Goal: Transaction & Acquisition: Obtain resource

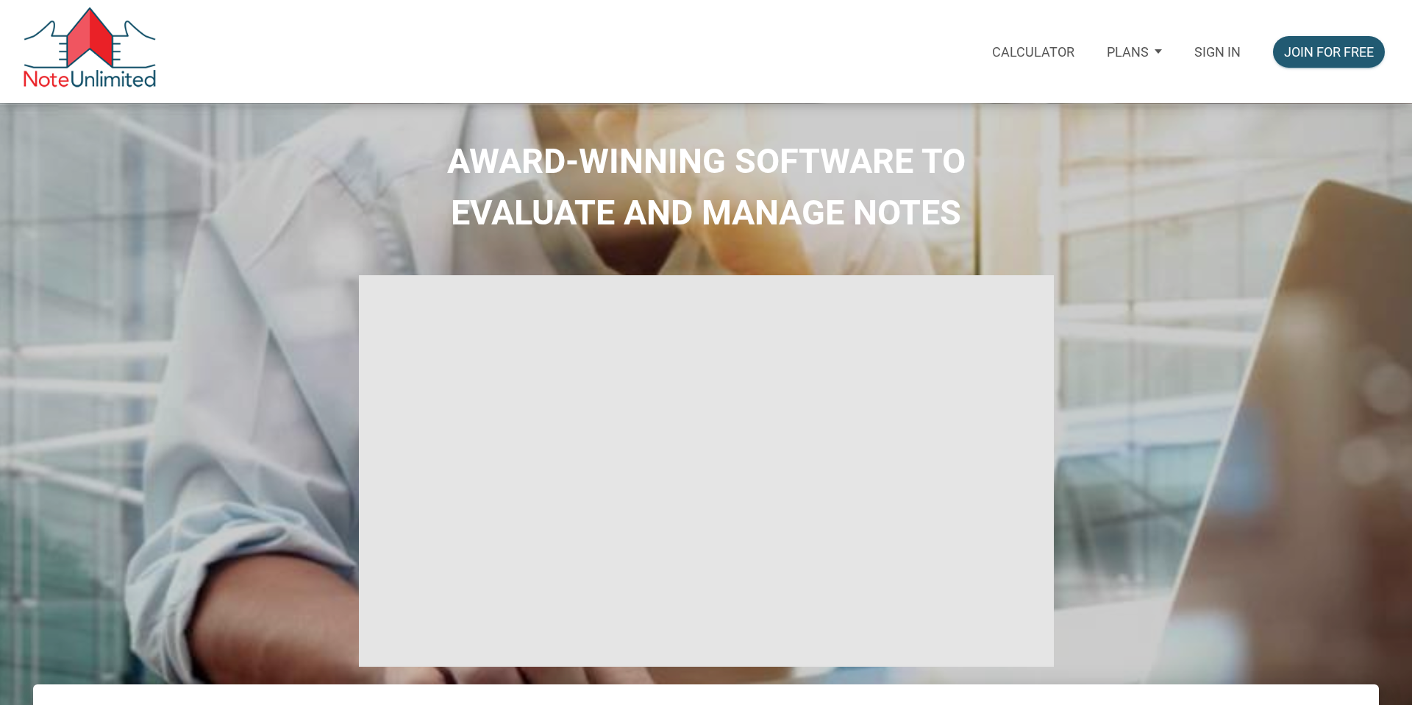
select select
type input "Introduction to new features"
select select
click at [1228, 54] on p "Sign in" at bounding box center [1218, 51] width 46 height 15
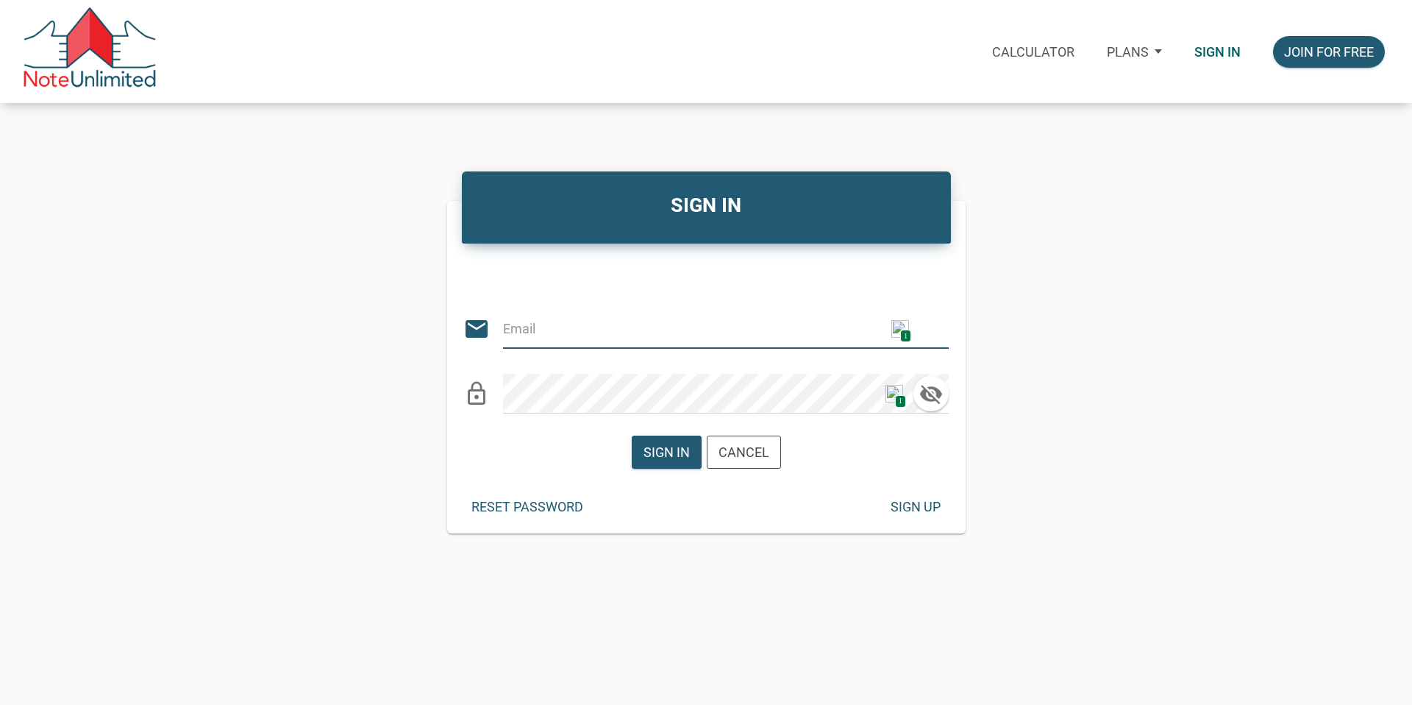
type input "[EMAIL_ADDRESS][DOMAIN_NAME]"
click at [679, 449] on div "Sign in" at bounding box center [667, 452] width 46 height 20
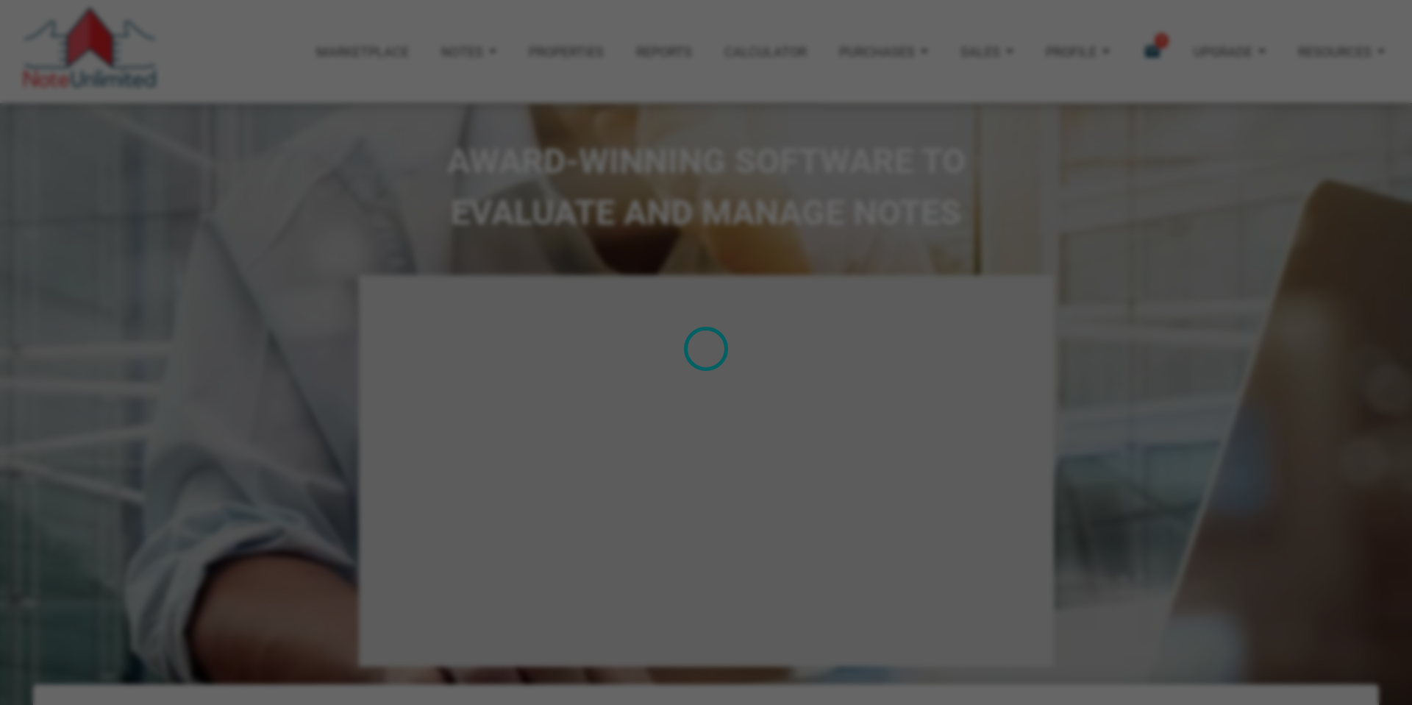
type input "Introduction to new features"
select select
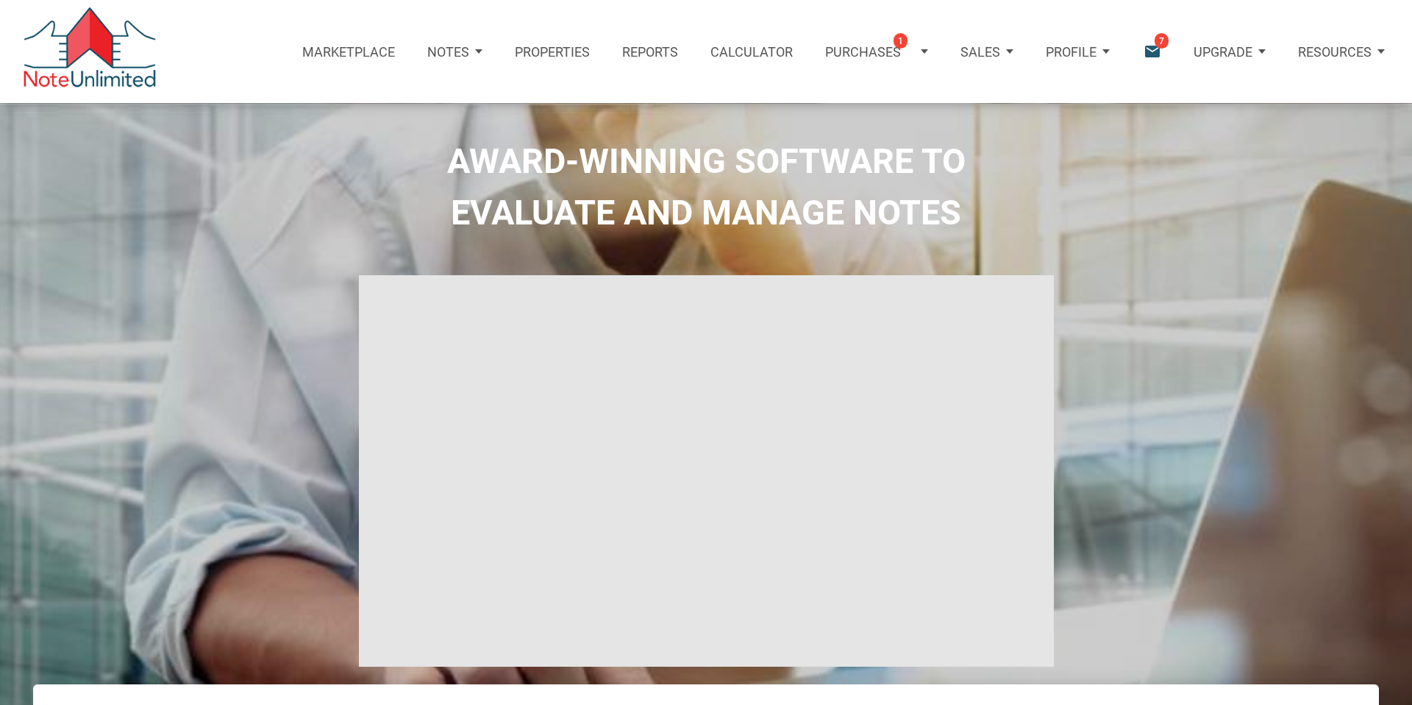
click at [1153, 46] on icon "email" at bounding box center [1152, 52] width 20 height 20
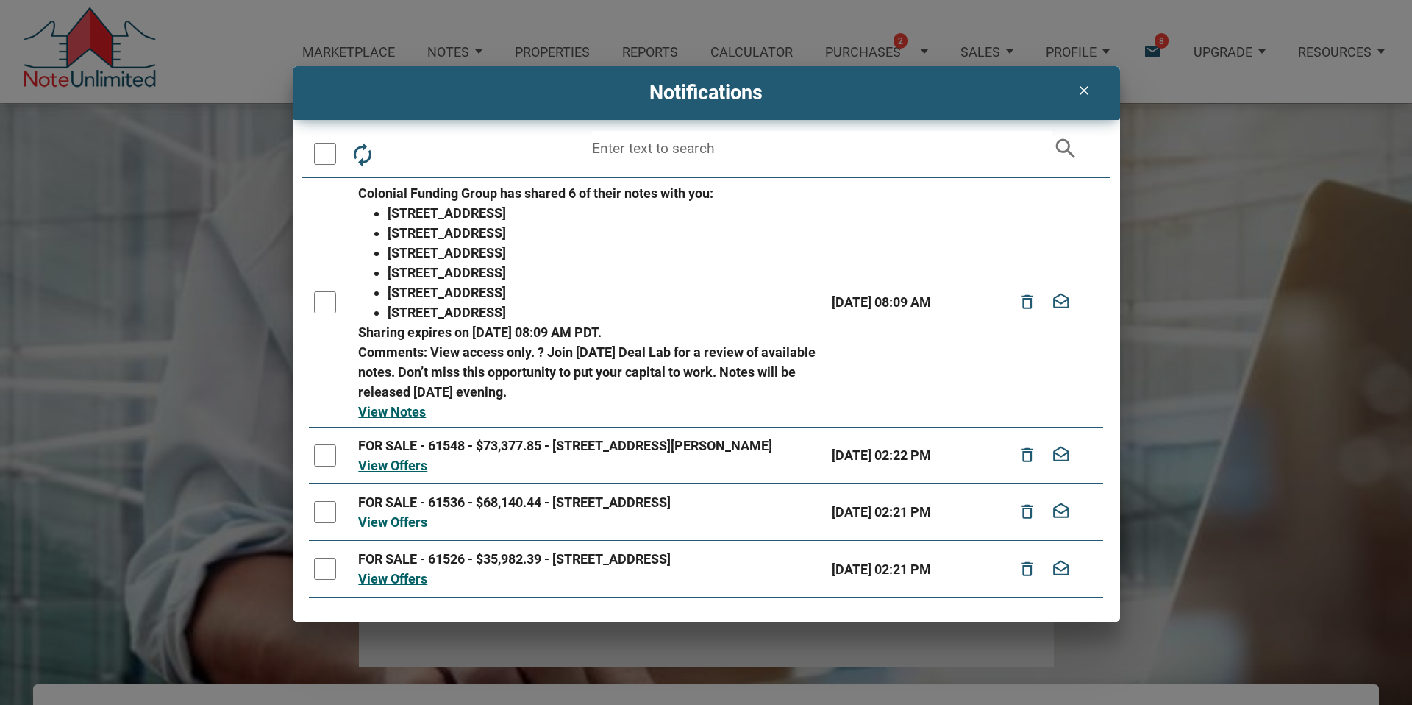
scroll to position [4, 0]
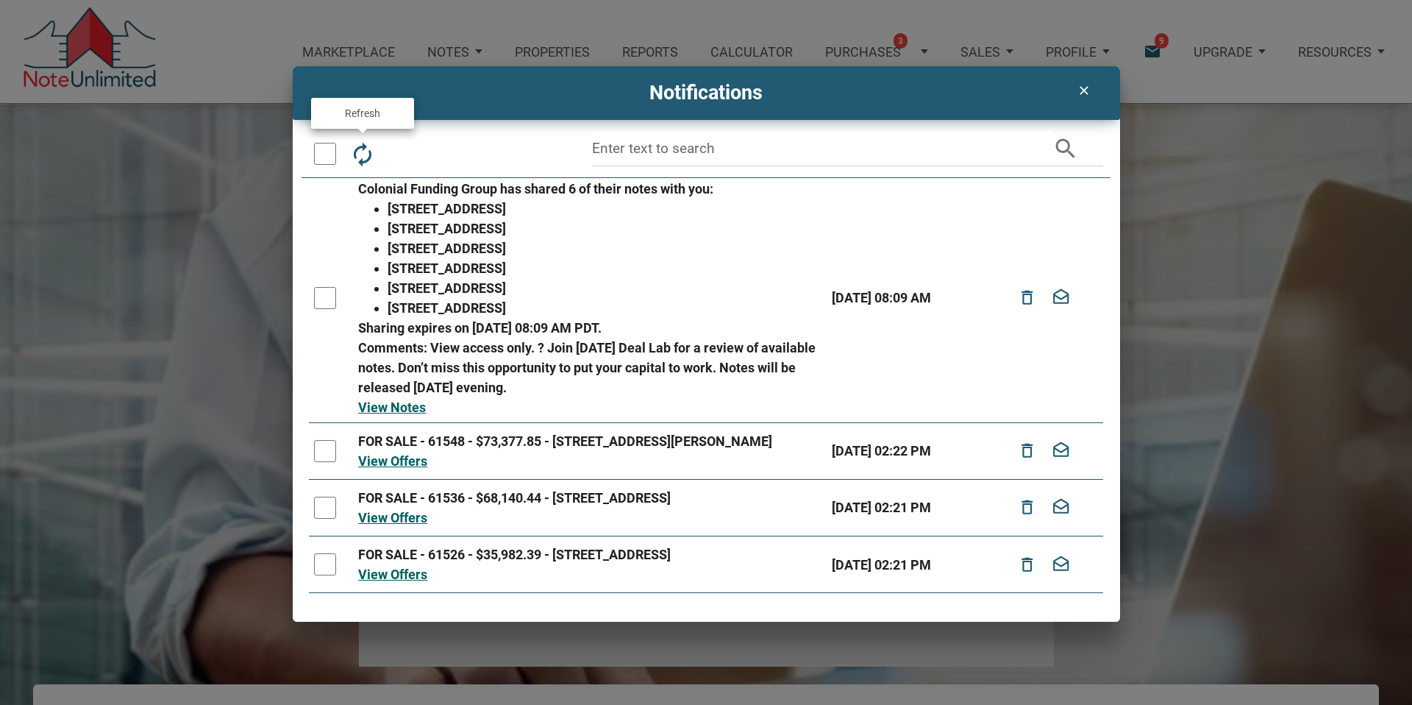
click at [363, 151] on icon "autorenew" at bounding box center [362, 154] width 26 height 26
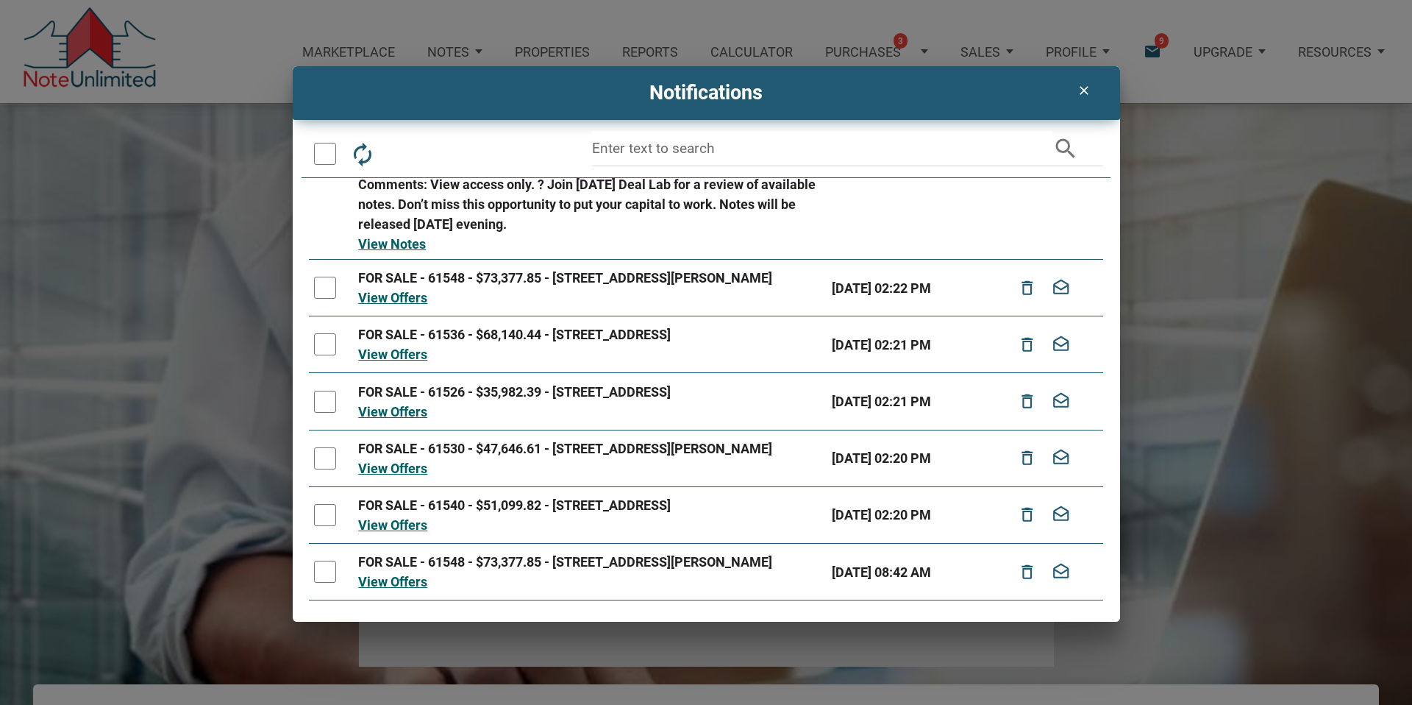
scroll to position [0, 0]
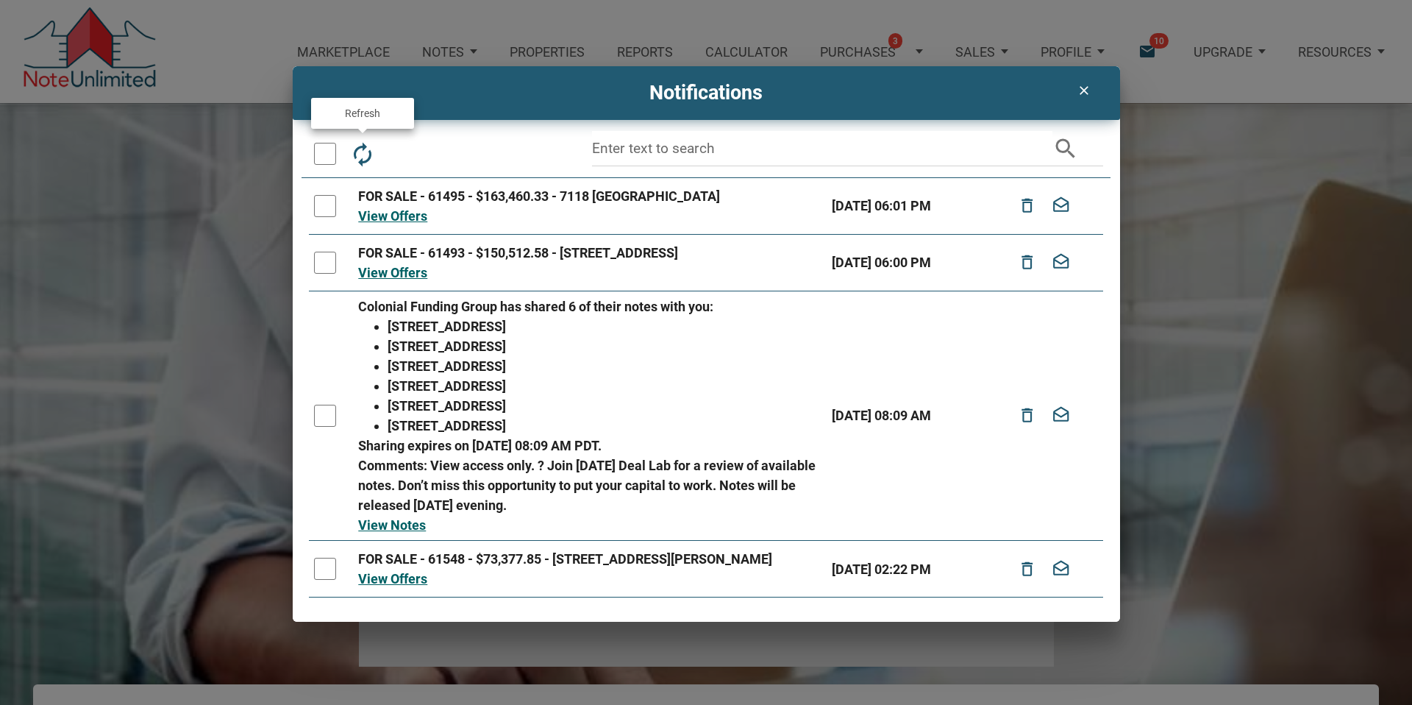
click at [363, 153] on icon "autorenew" at bounding box center [362, 154] width 26 height 26
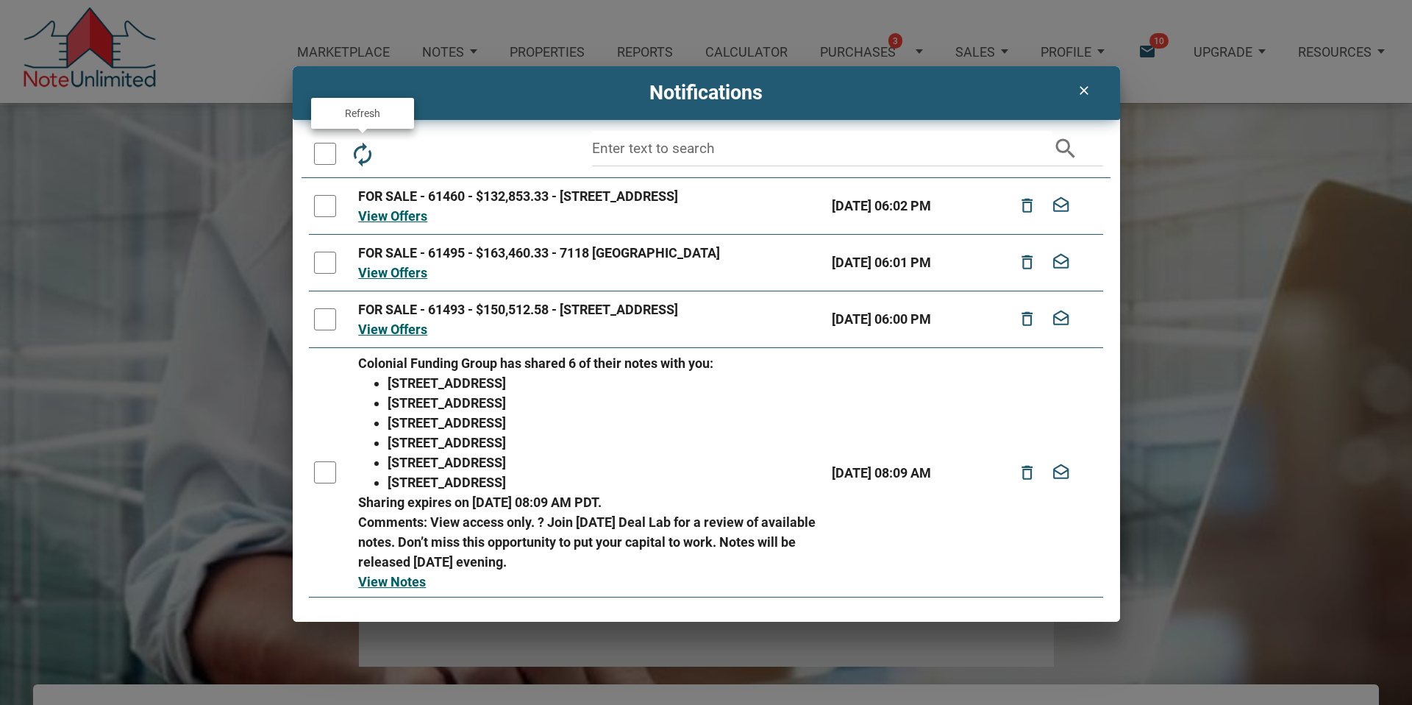
click at [364, 154] on icon "autorenew" at bounding box center [362, 154] width 26 height 26
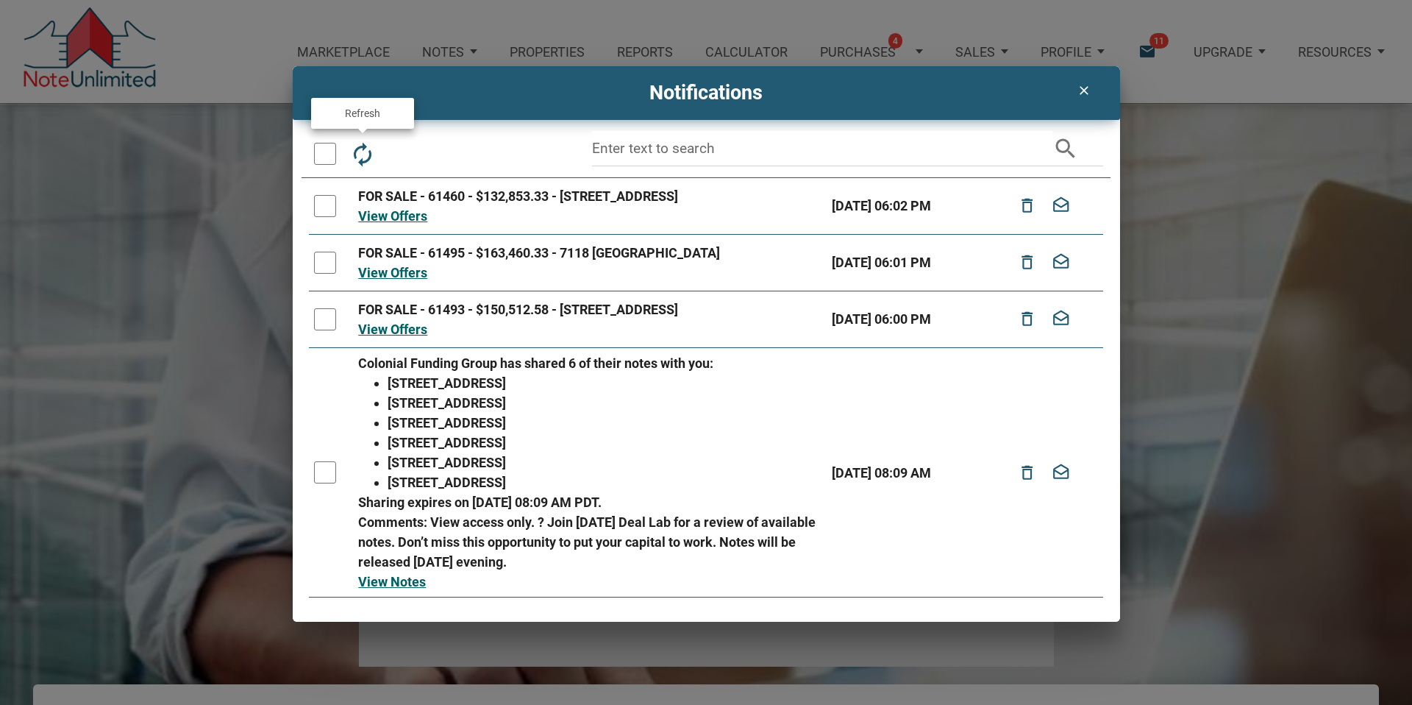
click at [364, 154] on icon "autorenew" at bounding box center [362, 154] width 26 height 26
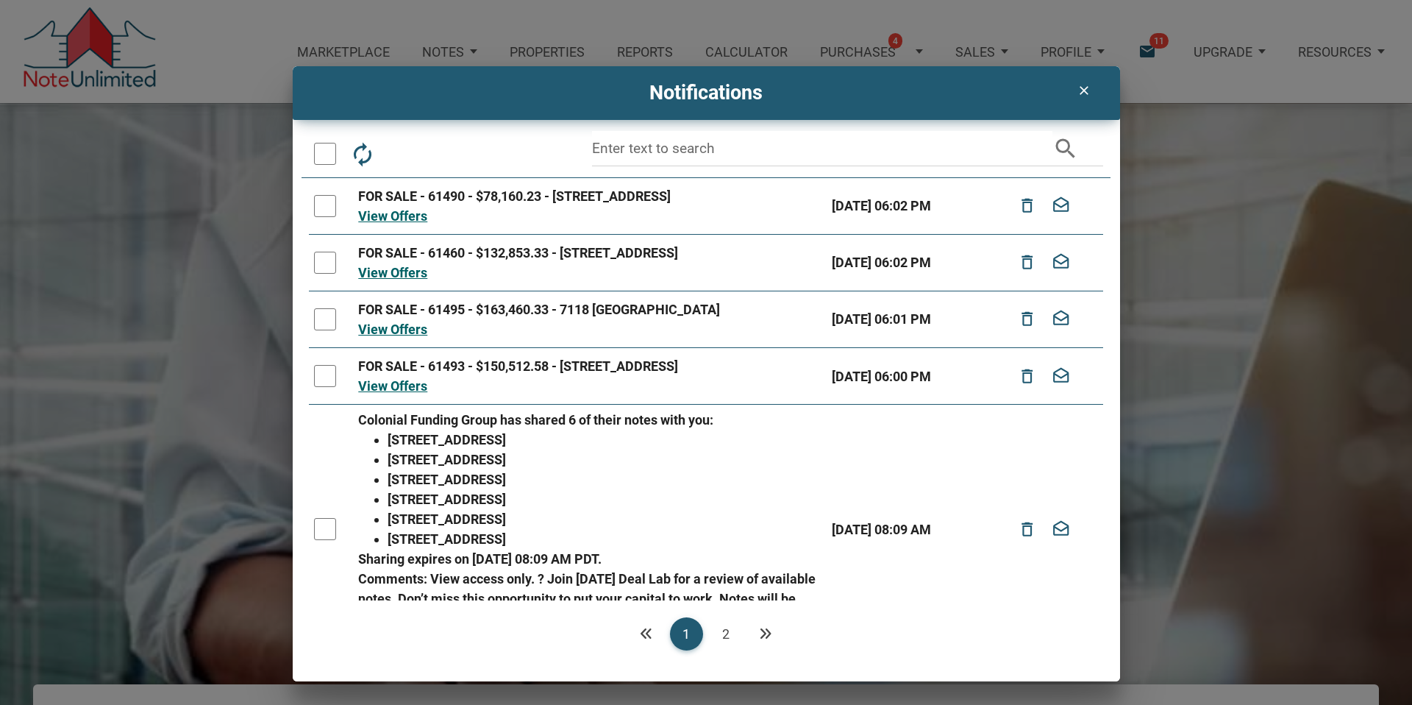
click at [422, 217] on link "View Offers" at bounding box center [392, 215] width 69 height 15
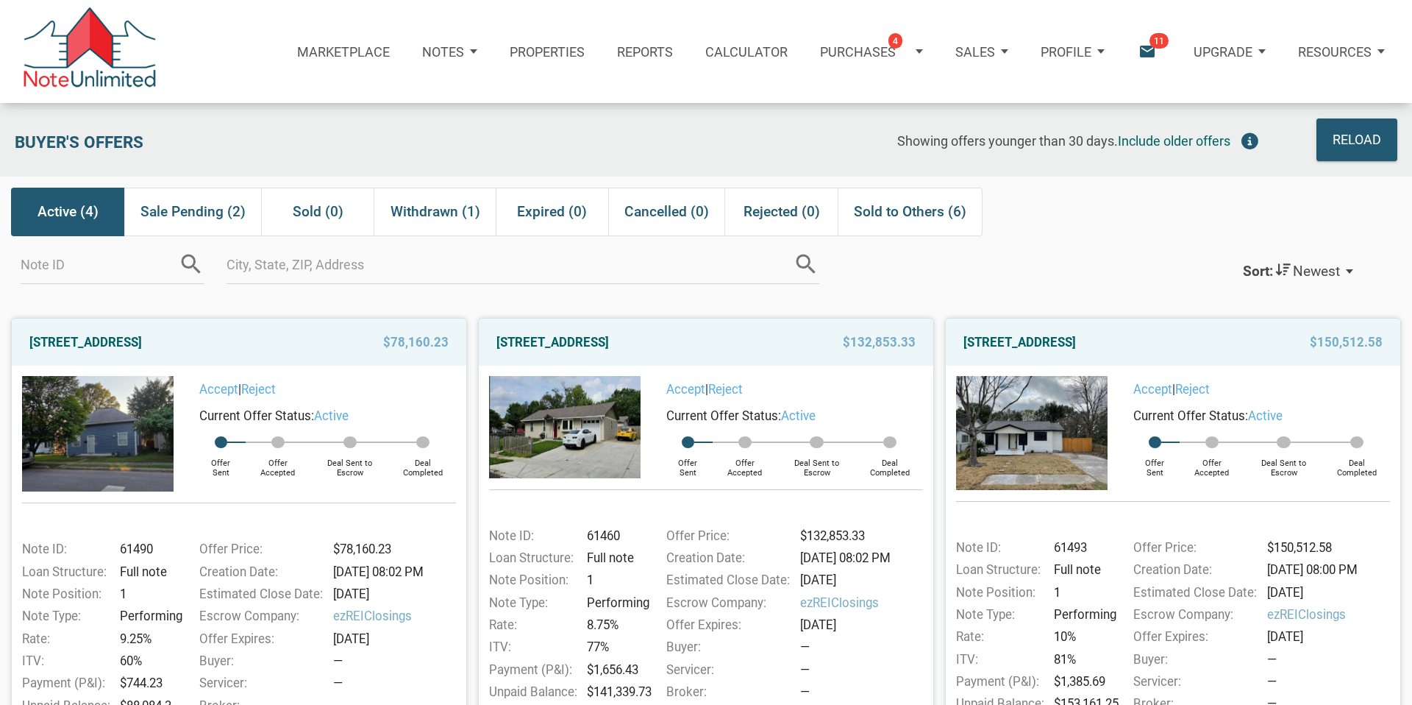
click at [214, 389] on link "Accept" at bounding box center [218, 389] width 39 height 15
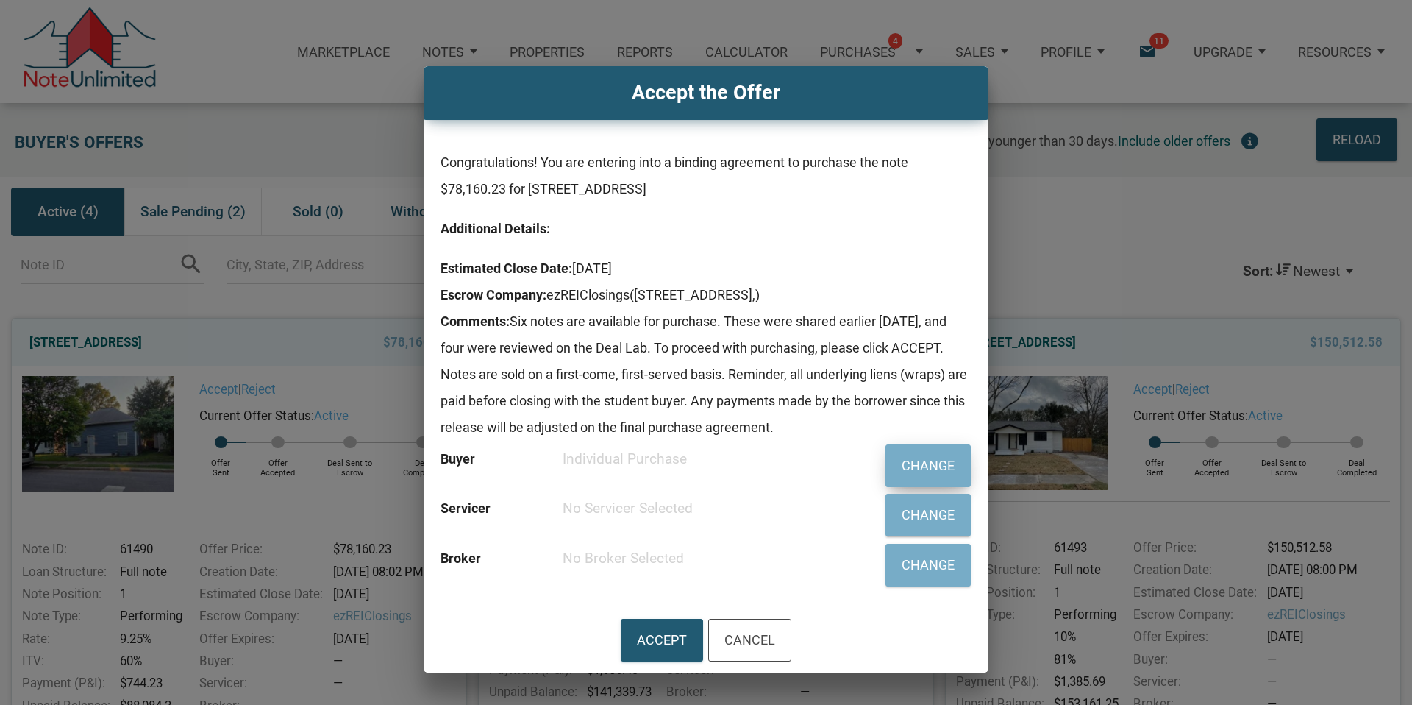
click at [926, 463] on div "Change" at bounding box center [928, 465] width 53 height 25
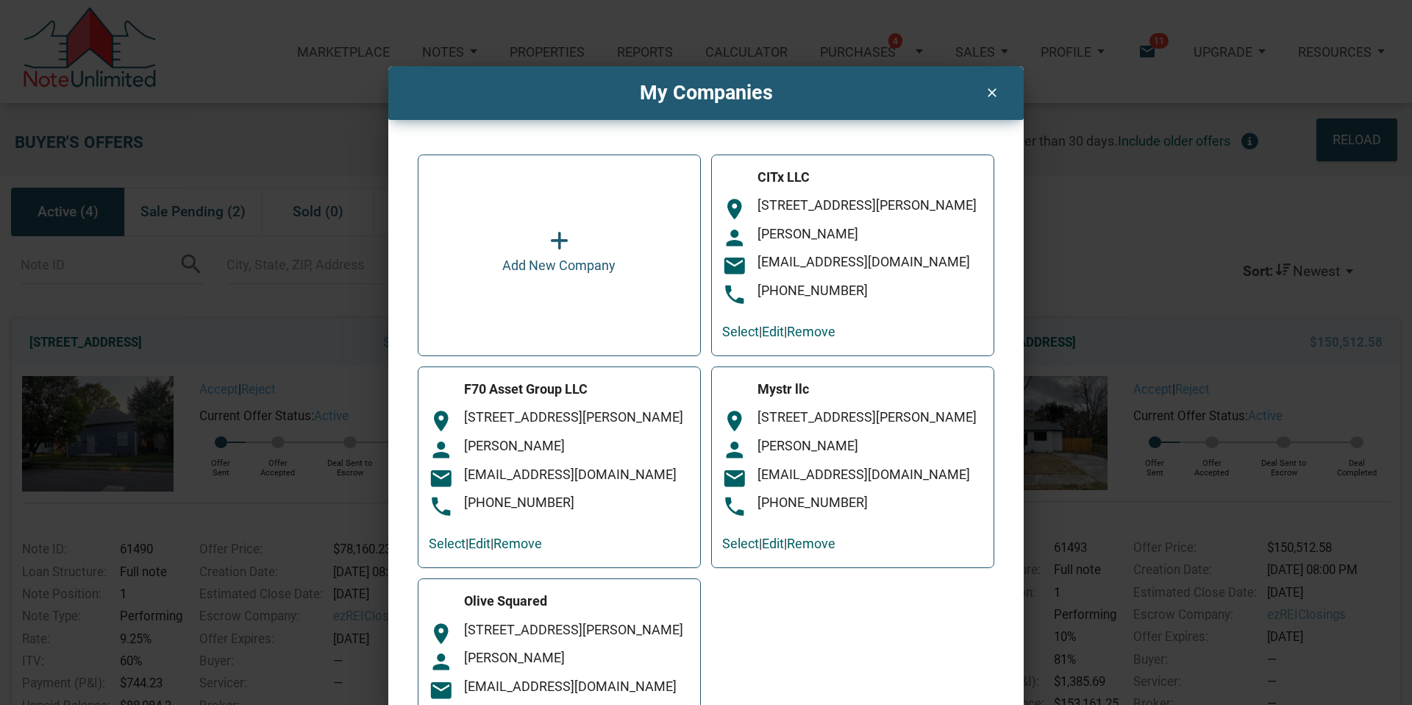
click at [445, 551] on link "Select" at bounding box center [447, 543] width 37 height 15
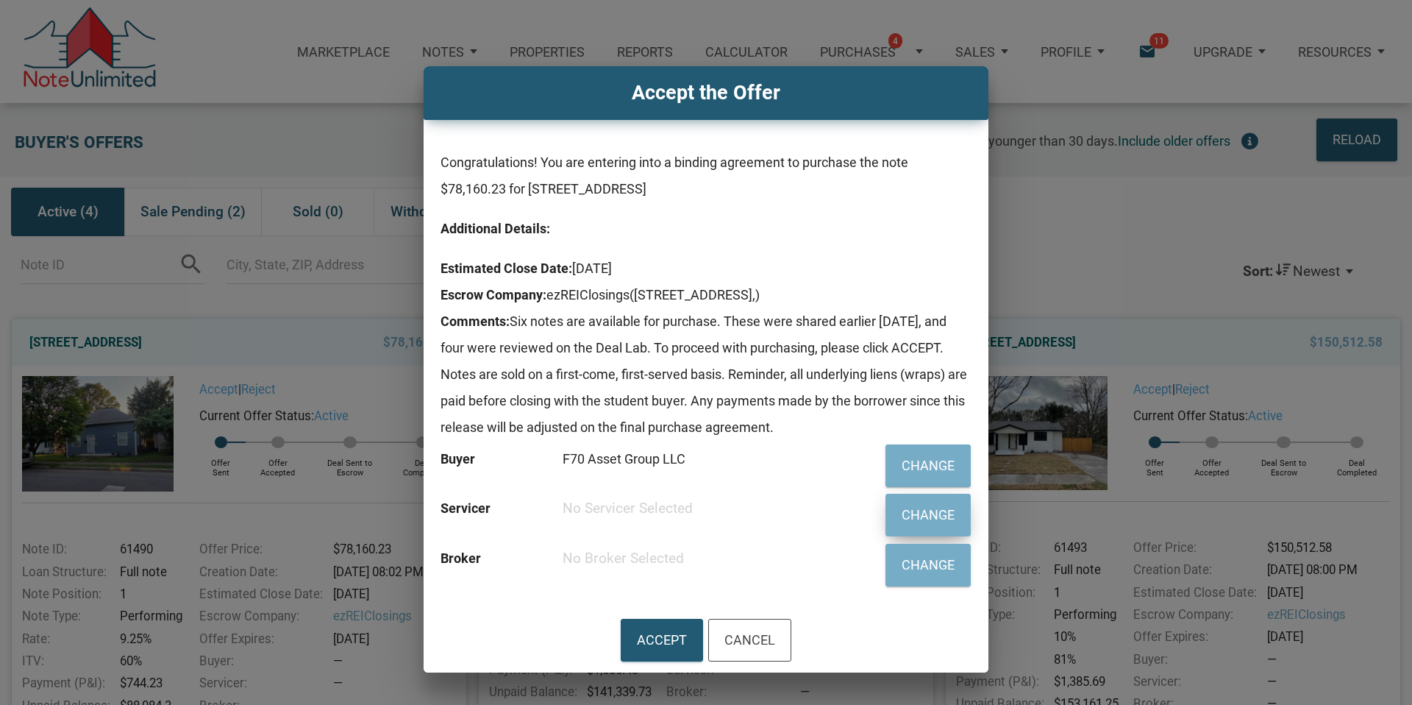
click at [935, 515] on div "Change" at bounding box center [928, 514] width 53 height 25
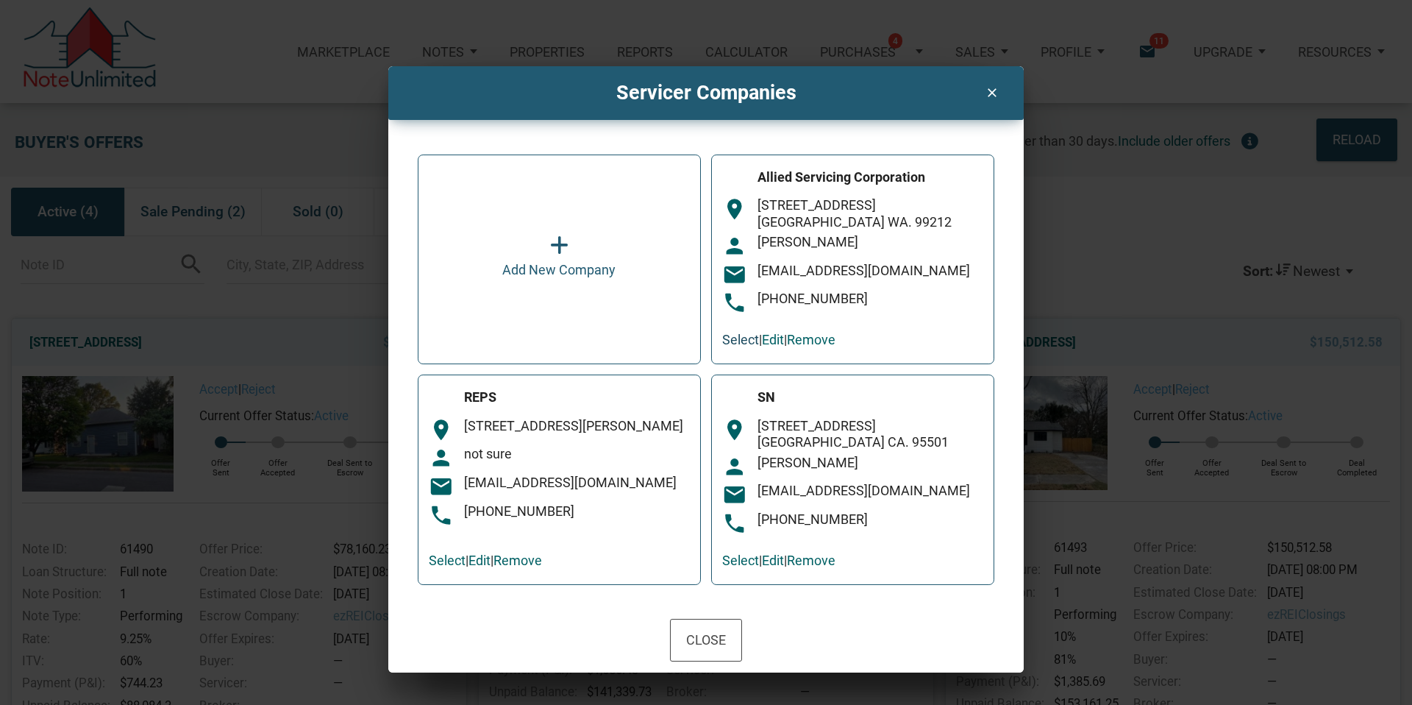
click at [748, 340] on link "Select" at bounding box center [740, 339] width 37 height 15
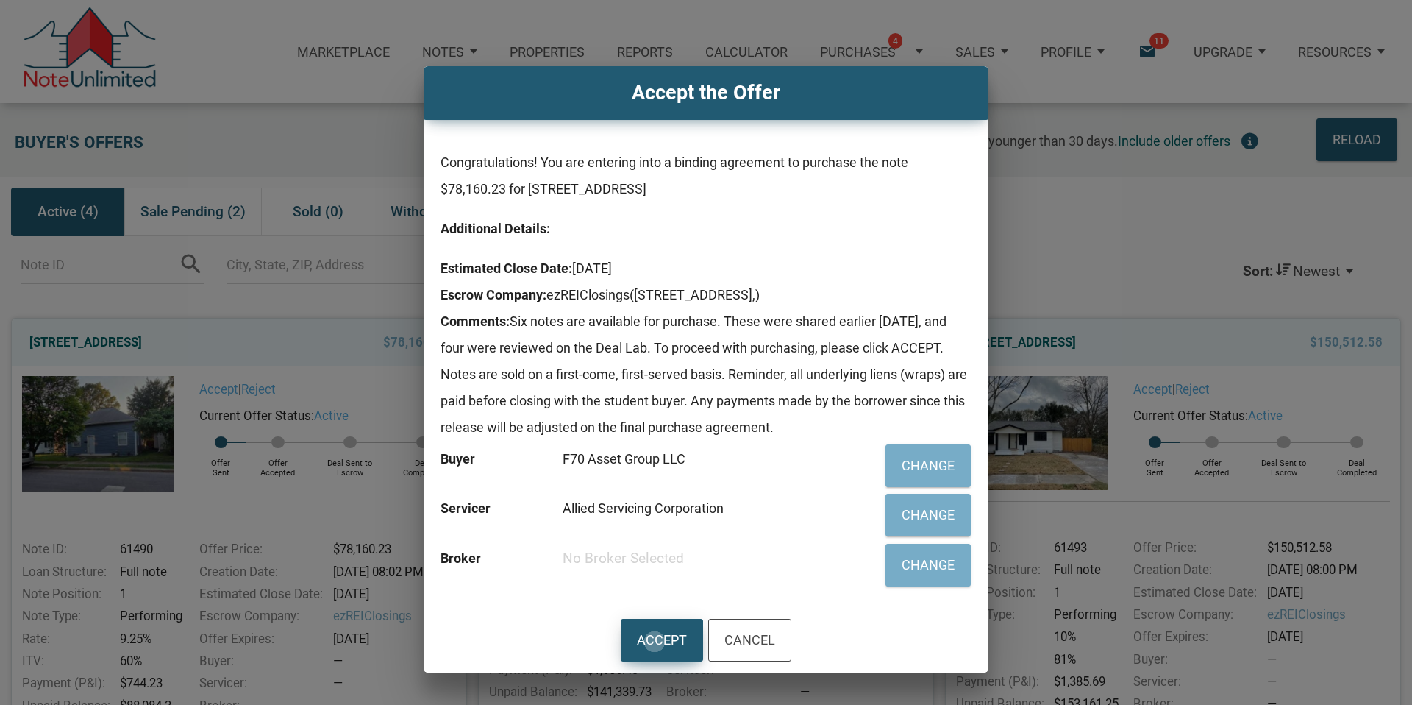
drag, startPoint x: 655, startPoint y: 641, endPoint x: 650, endPoint y: 634, distance: 9.0
click at [655, 641] on div "Accept" at bounding box center [662, 640] width 50 height 25
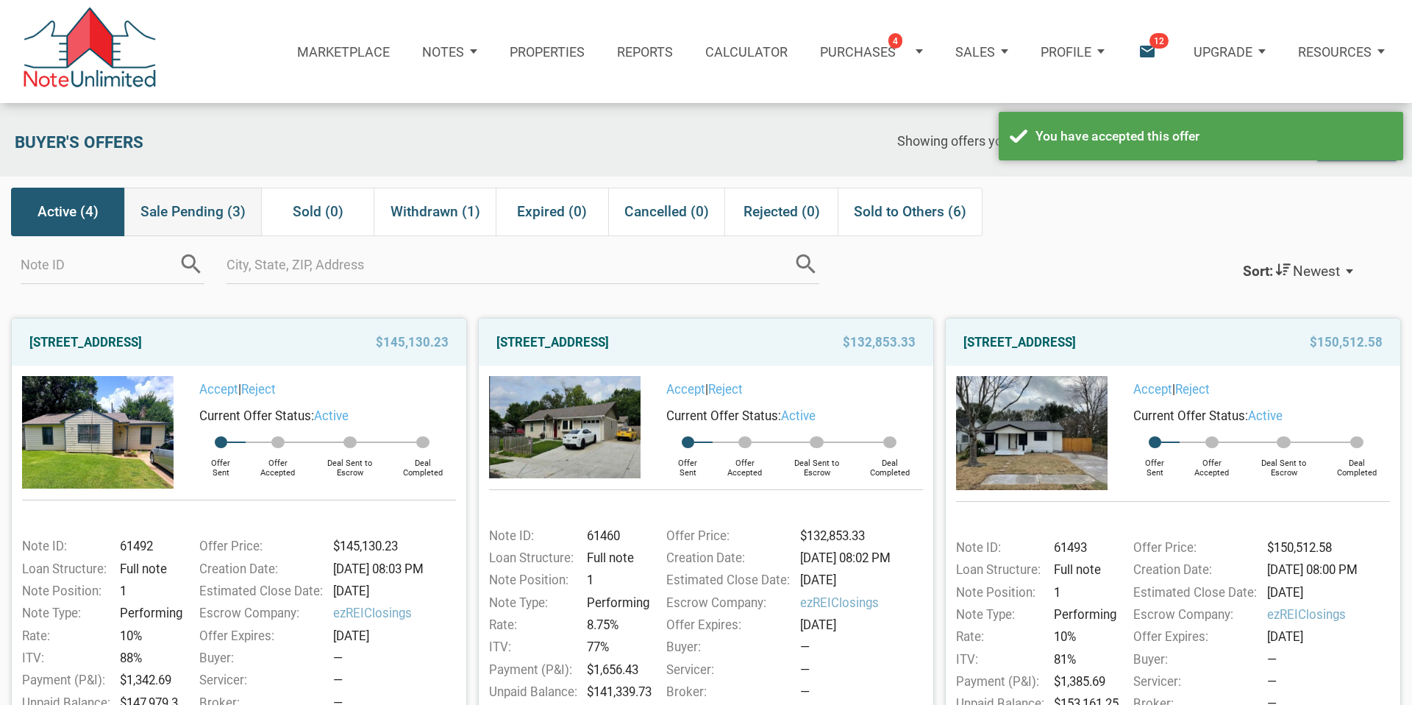
click at [198, 214] on span "Sale Pending (3)" at bounding box center [193, 212] width 105 height 26
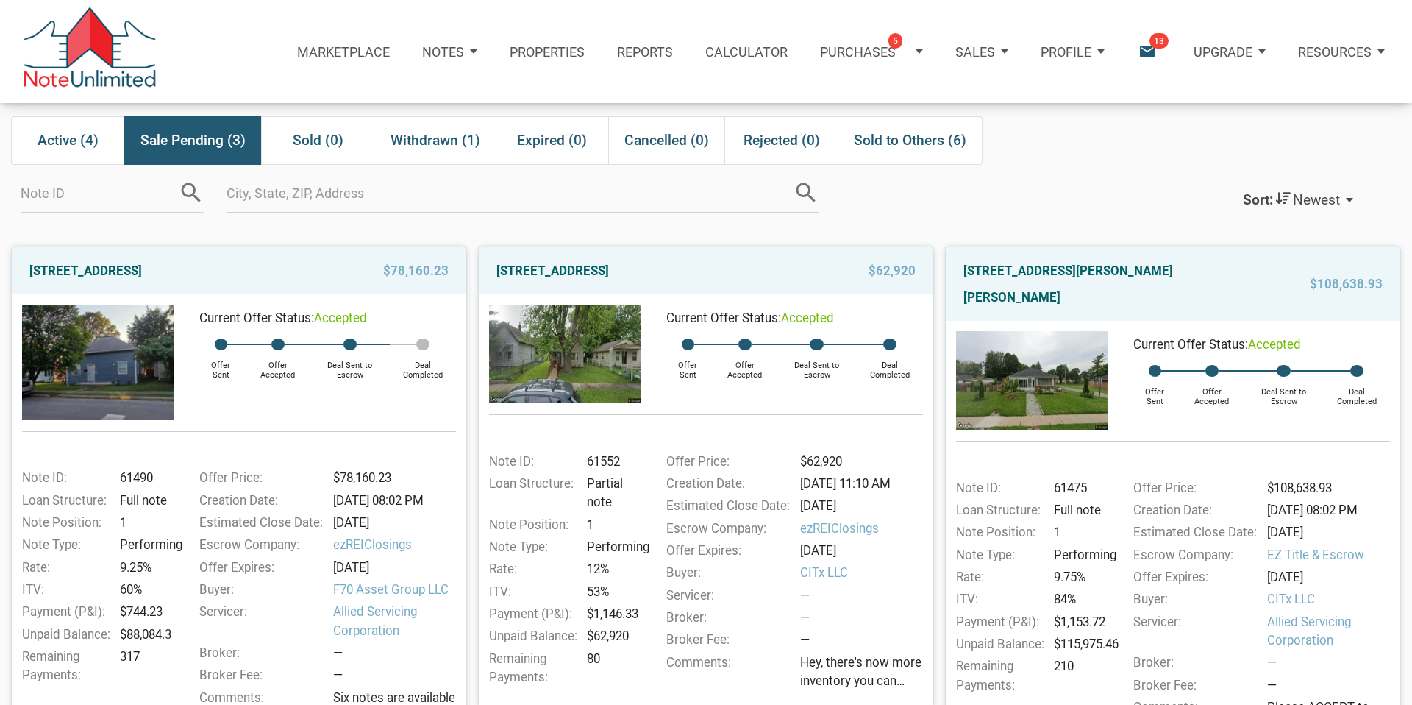
scroll to position [63, 0]
